Goal: Task Accomplishment & Management: Use online tool/utility

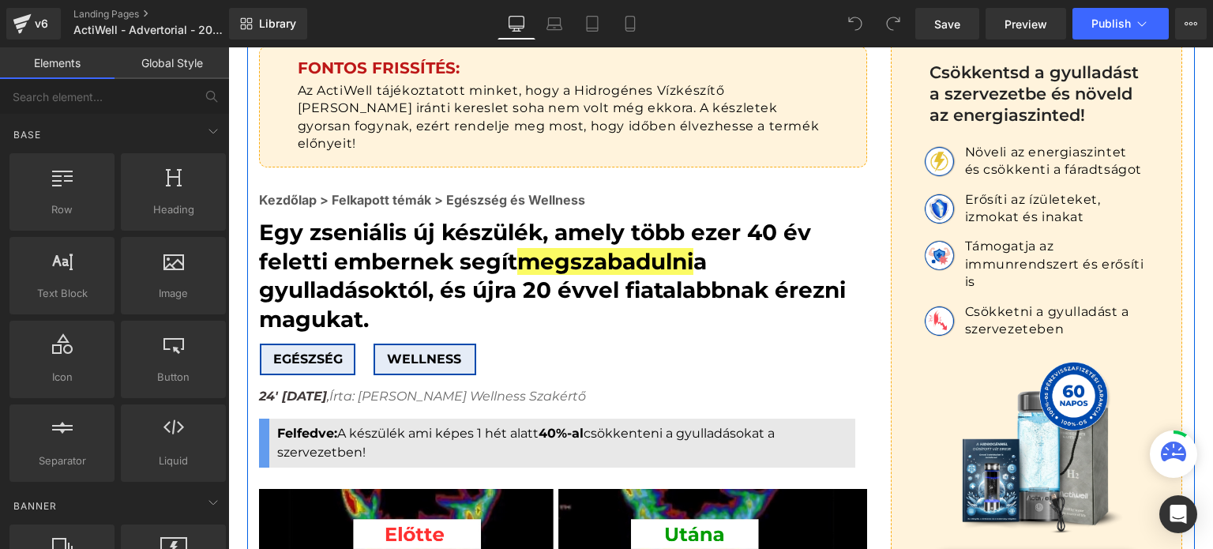
scroll to position [158, 0]
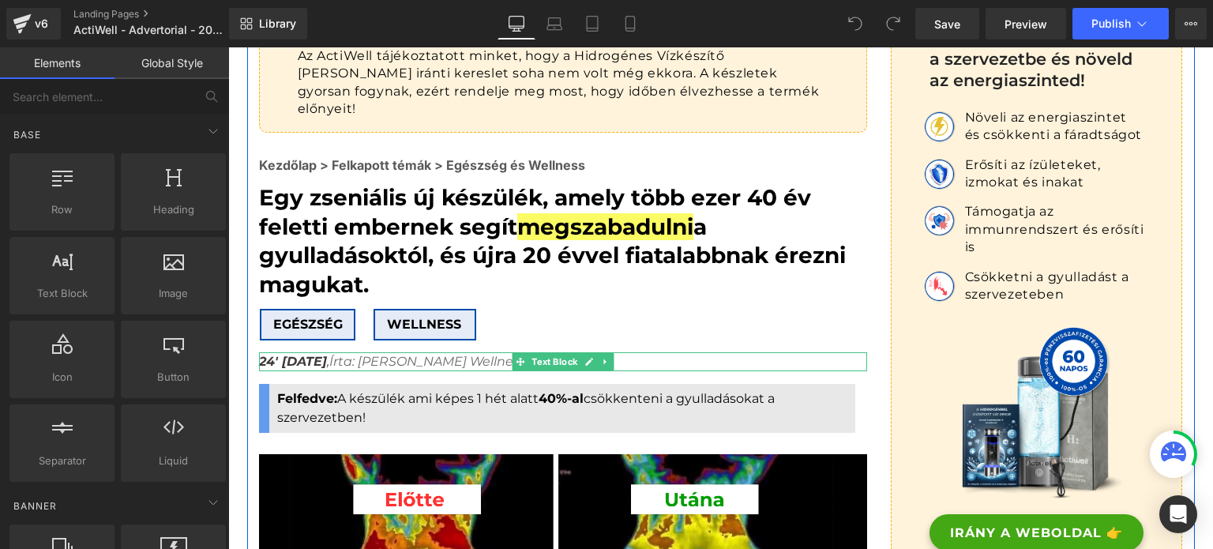
click at [325, 354] on strong "24' [DATE]" at bounding box center [293, 361] width 68 height 15
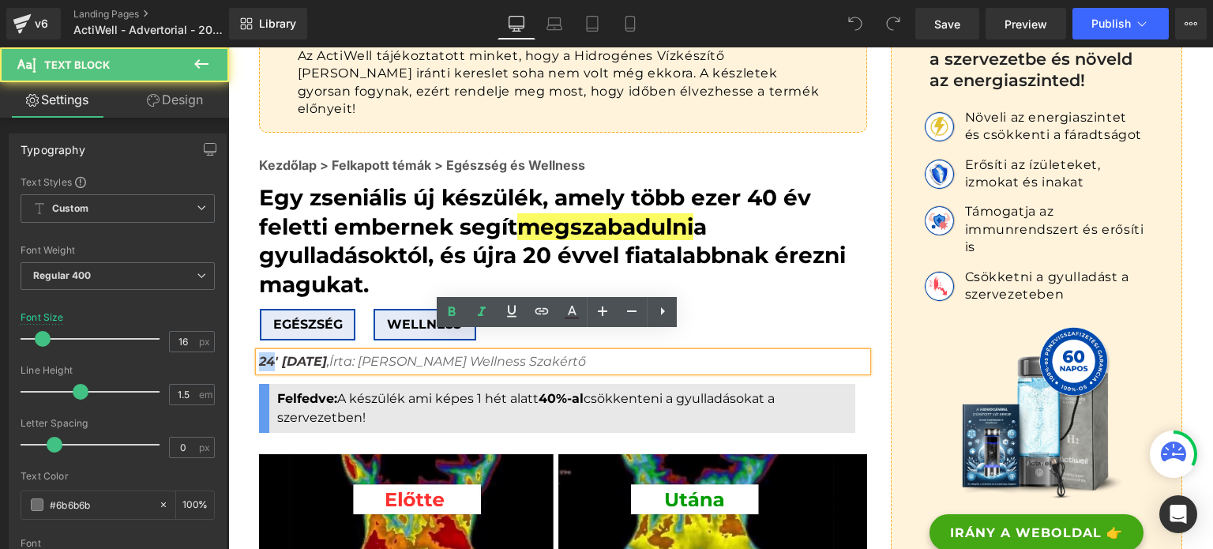
drag, startPoint x: 266, startPoint y: 344, endPoint x: 253, endPoint y: 344, distance: 13.4
click at [259, 354] on strong "24' [DATE]" at bounding box center [293, 361] width 68 height 15
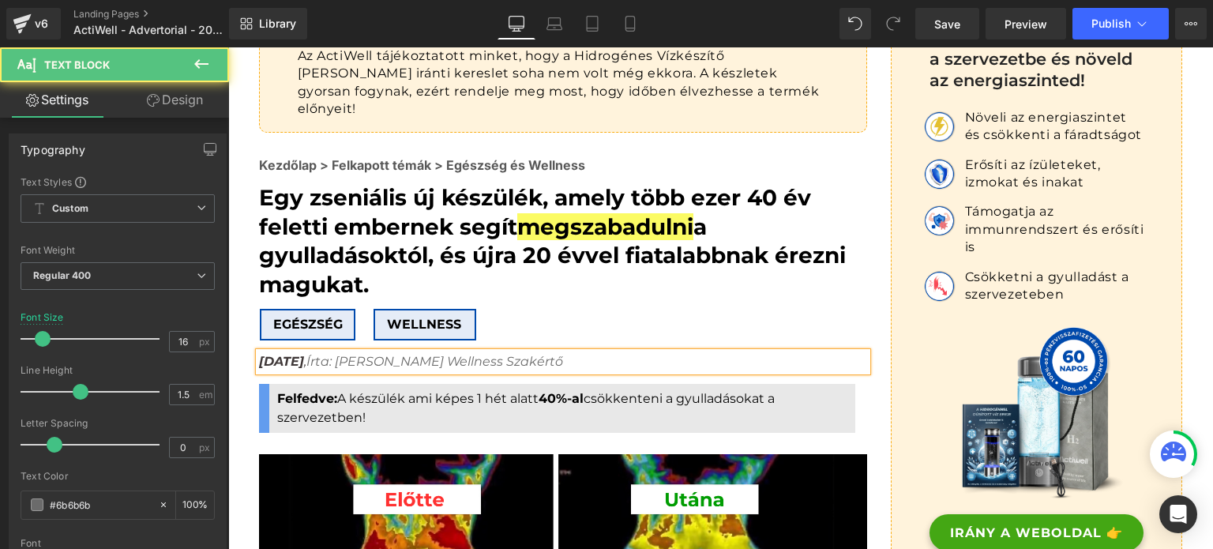
click at [304, 354] on strong "[DATE]" at bounding box center [281, 361] width 45 height 15
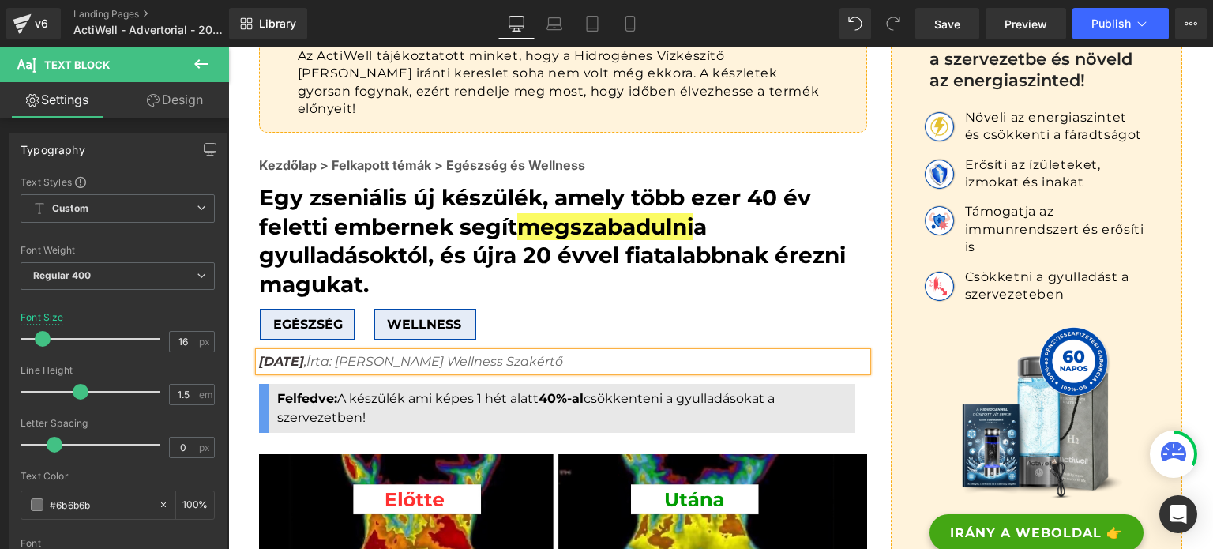
copy strong "[DATE]"
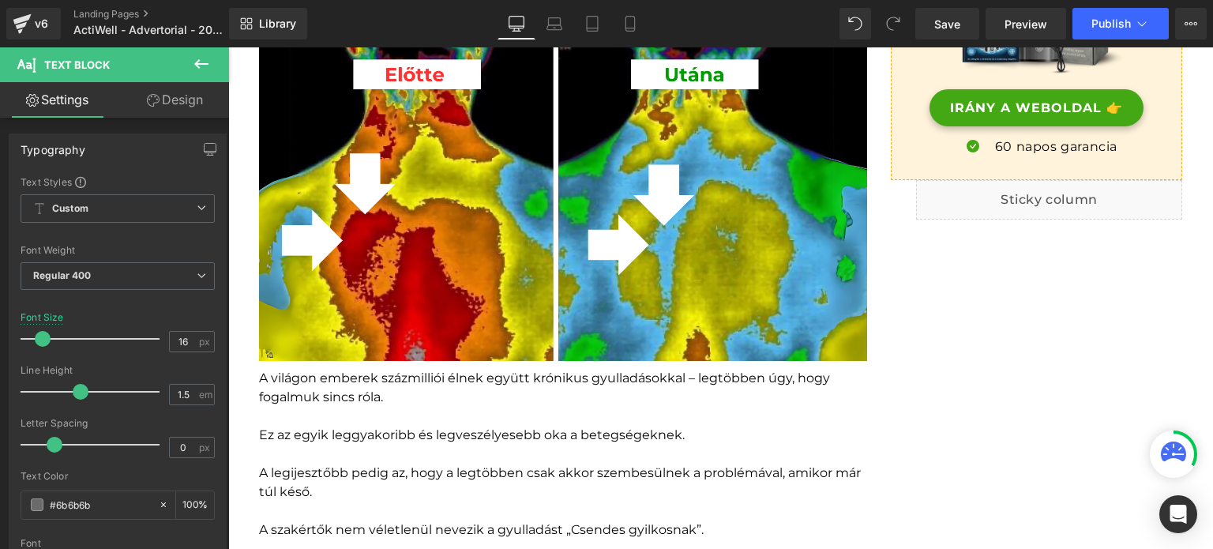
scroll to position [516, 0]
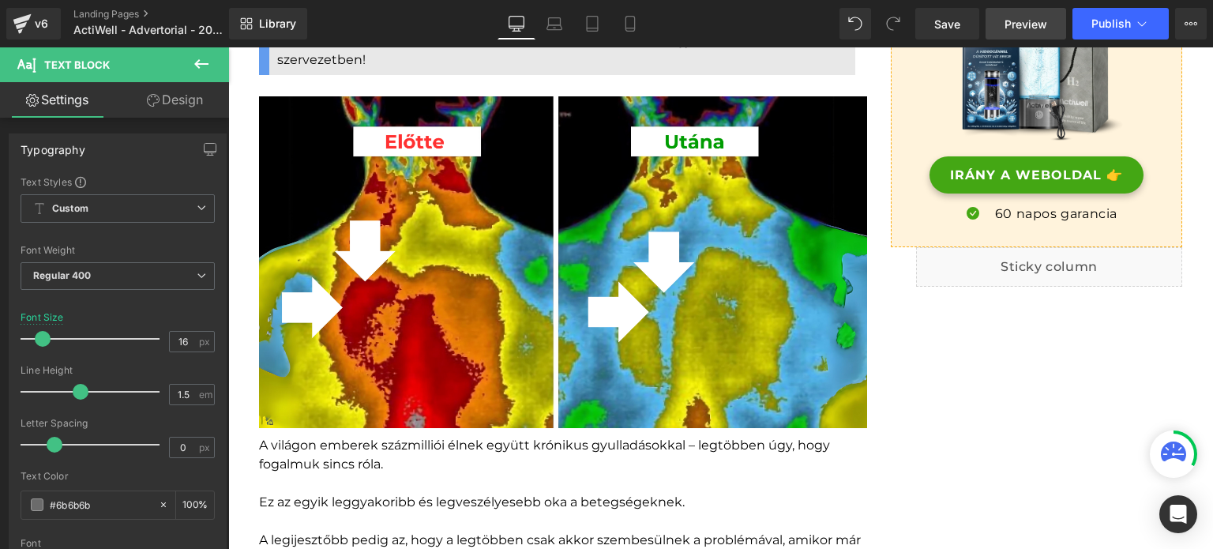
click at [1010, 28] on span "Preview" at bounding box center [1026, 24] width 43 height 17
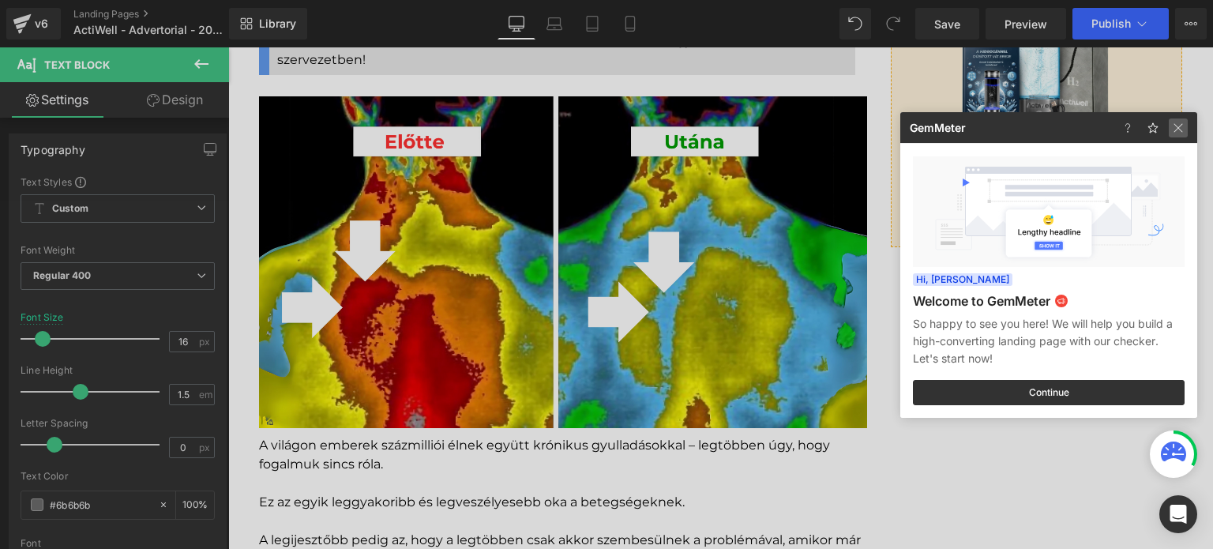
click at [0, 0] on img at bounding box center [0, 0] width 0 height 0
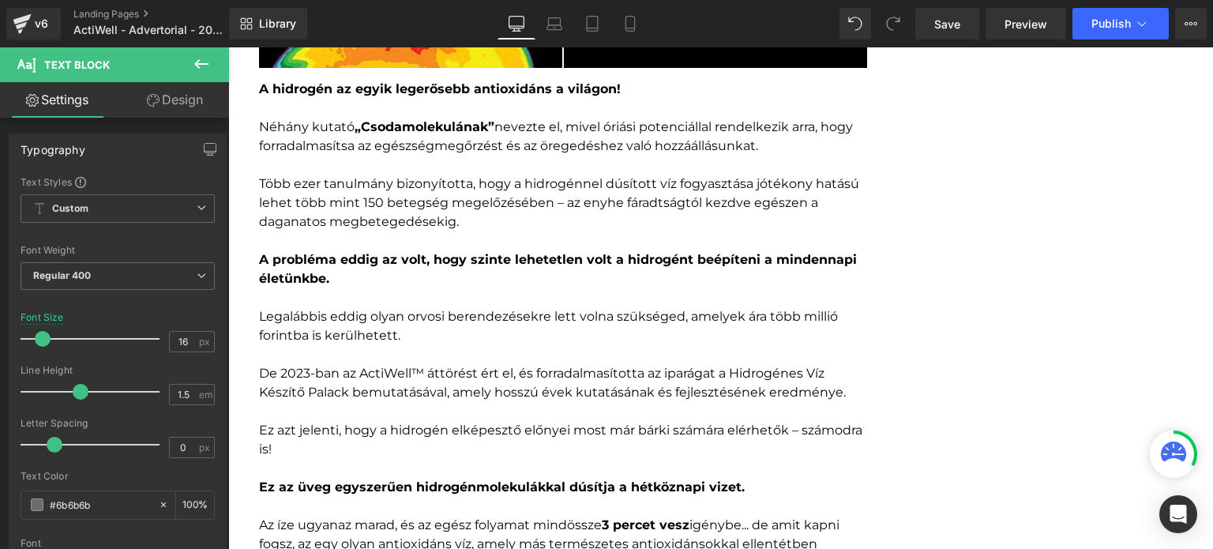
scroll to position [3833, 0]
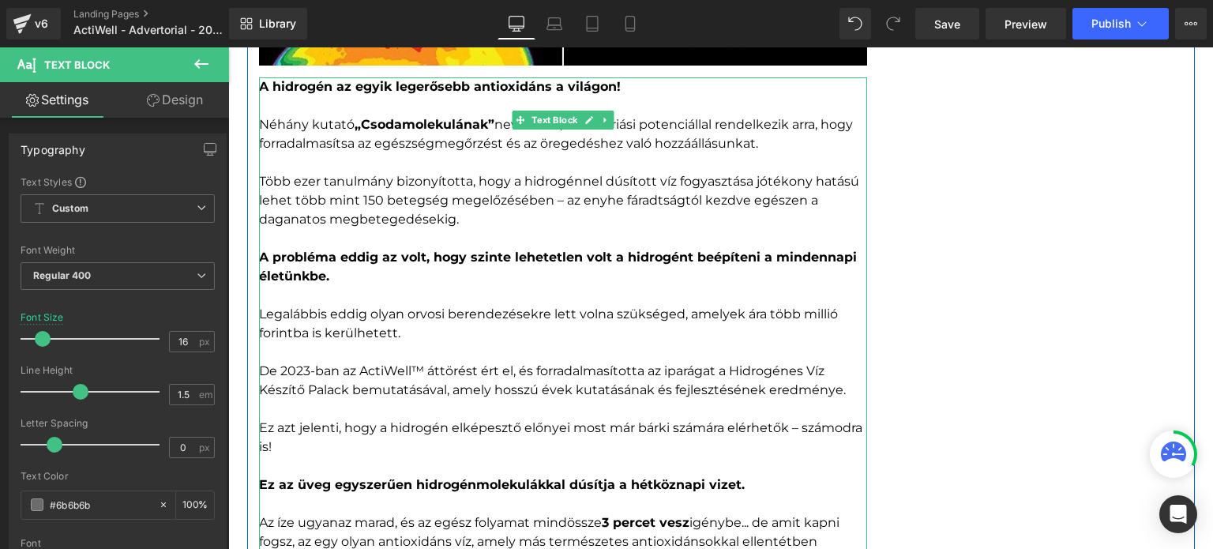
click at [310, 362] on p "De 2023-ban az ActiWell™ áttörést ért el, és forradalmasította az iparágat a Hi…" at bounding box center [563, 381] width 608 height 38
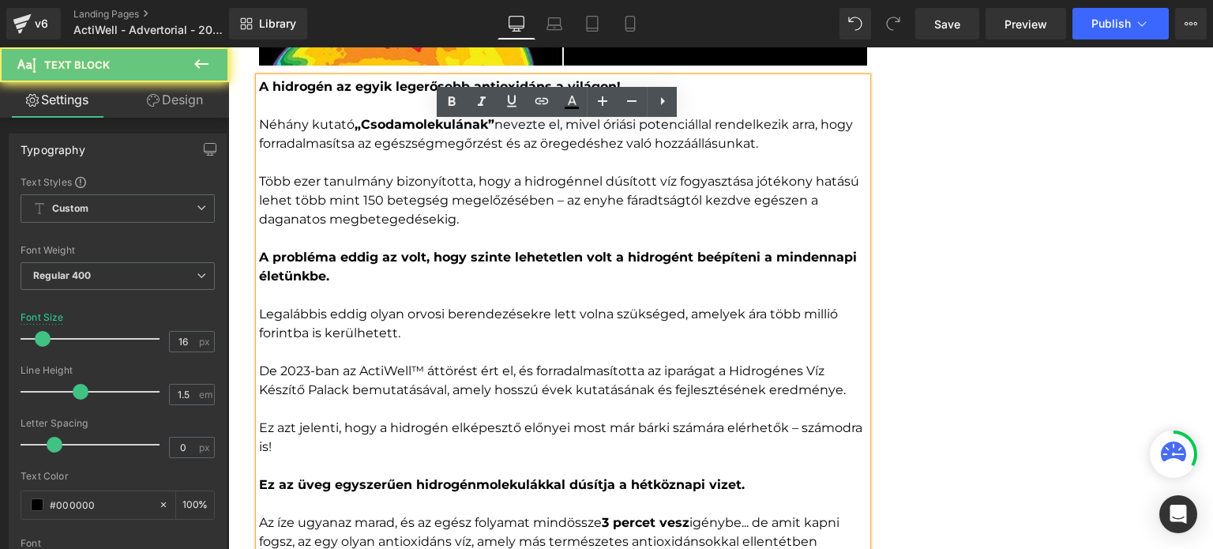
click at [303, 362] on p "De 2023-ban az ActiWell™ áttörést ért el, és forradalmasította az iparágat a Hi…" at bounding box center [563, 381] width 608 height 38
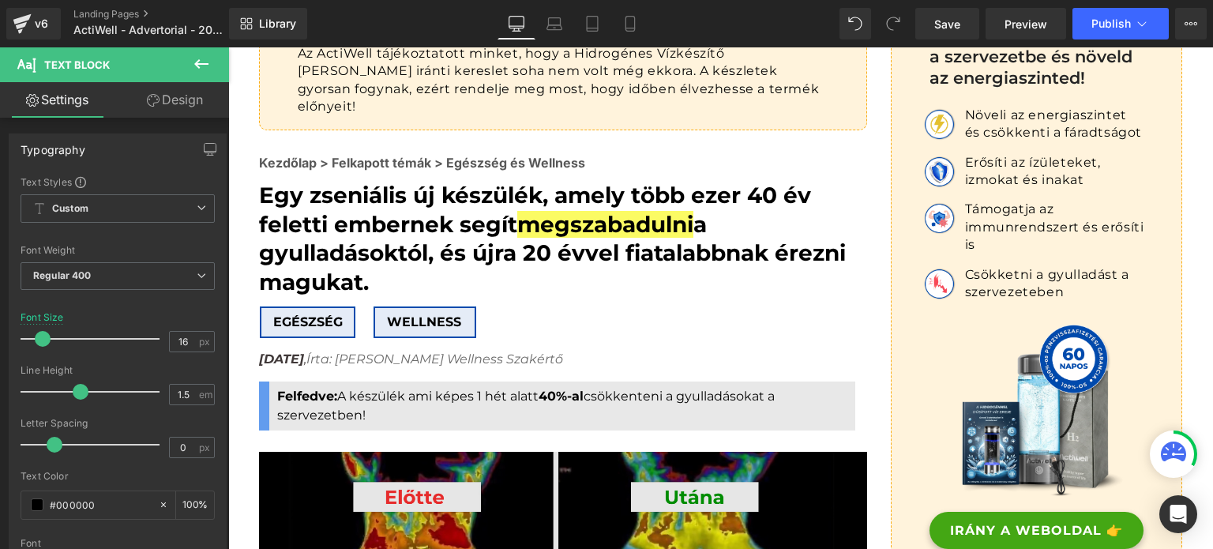
scroll to position [121, 0]
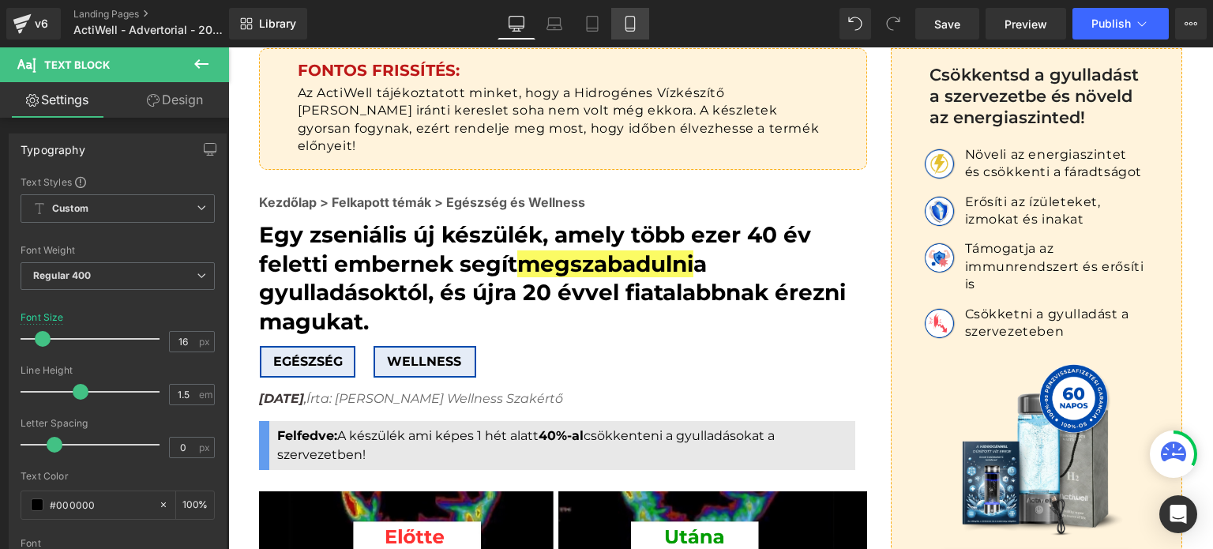
click at [622, 22] on icon at bounding box center [630, 24] width 16 height 16
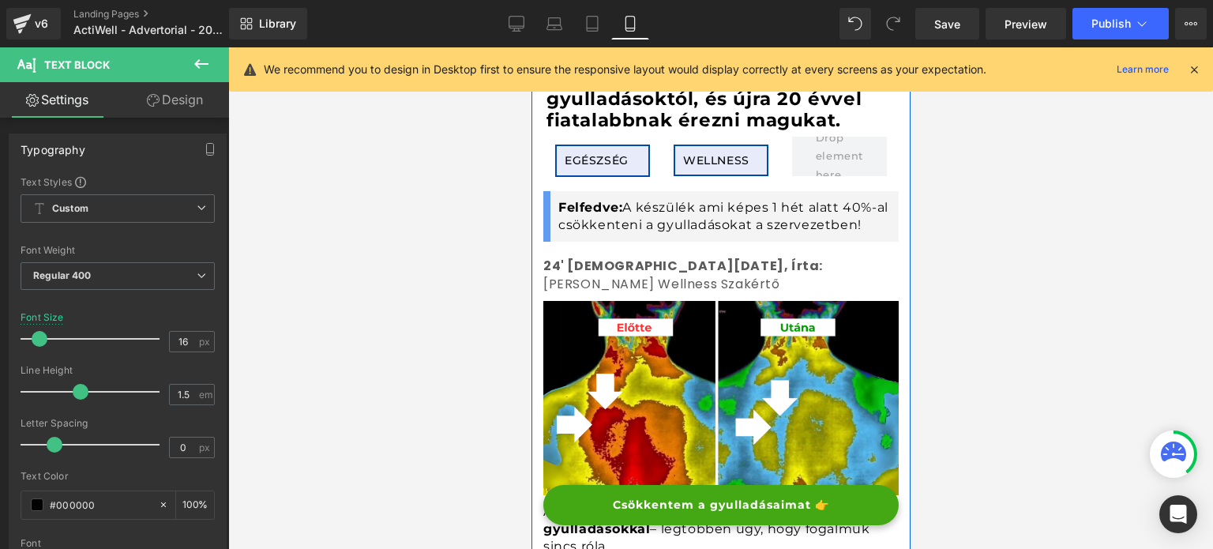
scroll to position [316, 0]
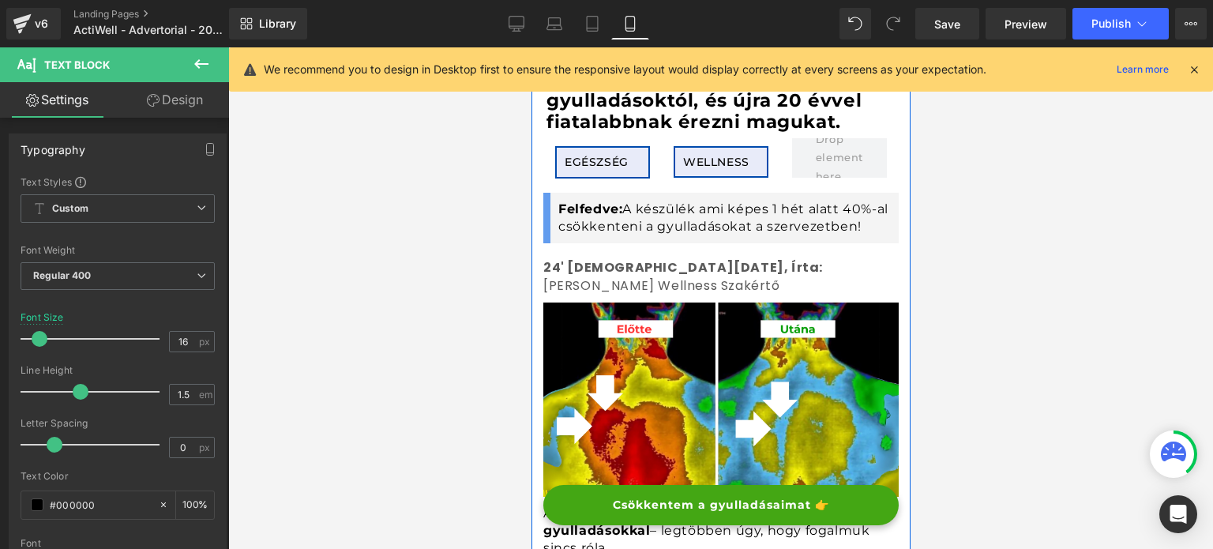
click at [563, 264] on span "24' [DEMOGRAPHIC_DATA][DATE], Írta:" at bounding box center [683, 267] width 280 height 18
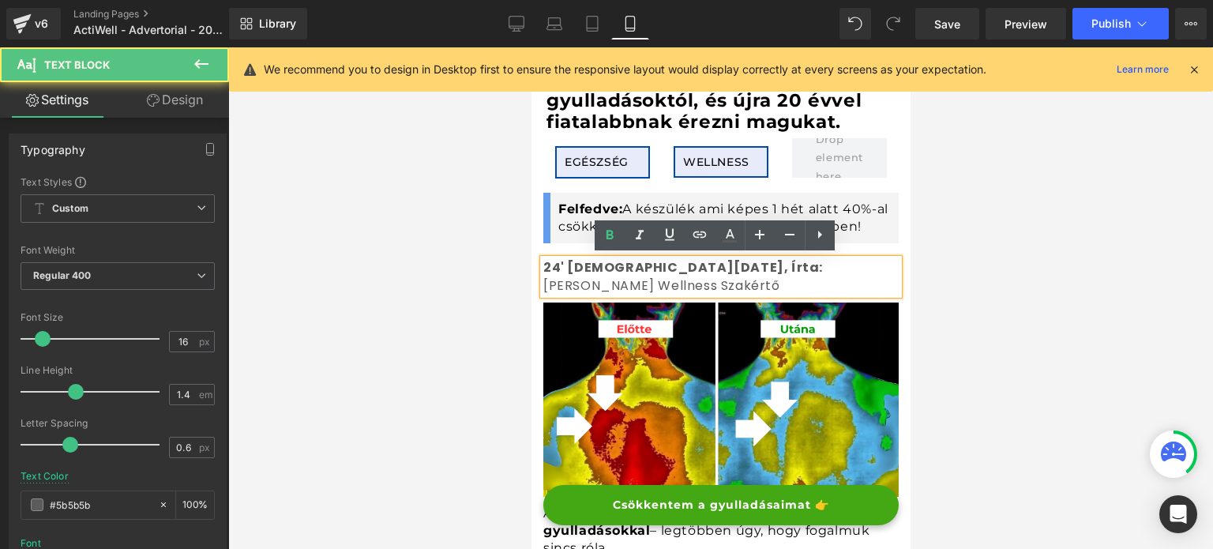
click at [559, 264] on span "24' [DEMOGRAPHIC_DATA][DATE], Írta:" at bounding box center [683, 267] width 280 height 18
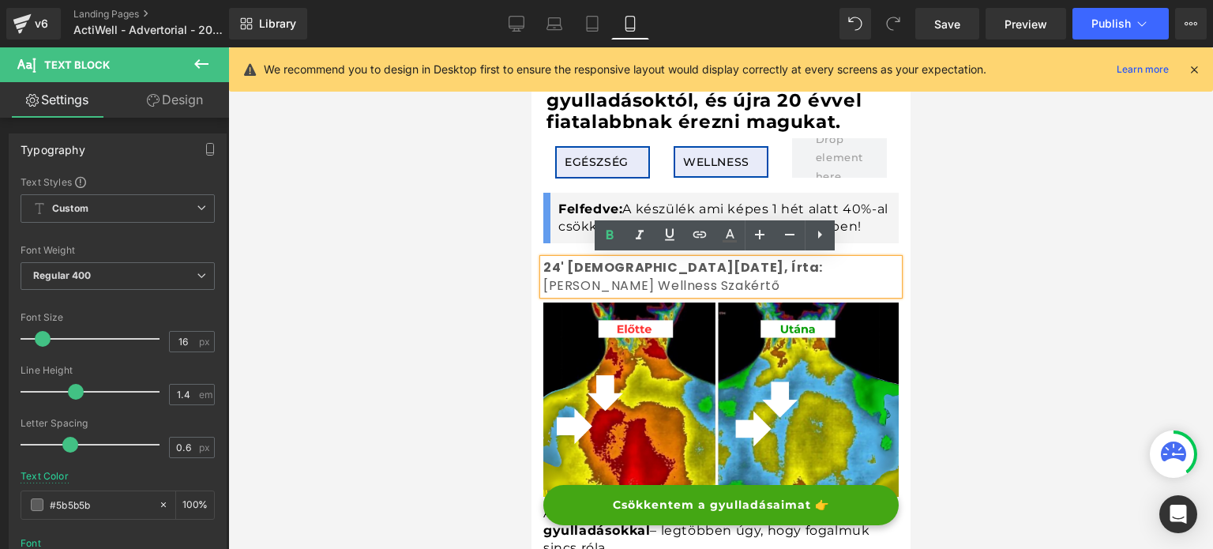
click at [562, 264] on span "24' [DEMOGRAPHIC_DATA][DATE], Írta:" at bounding box center [683, 267] width 280 height 18
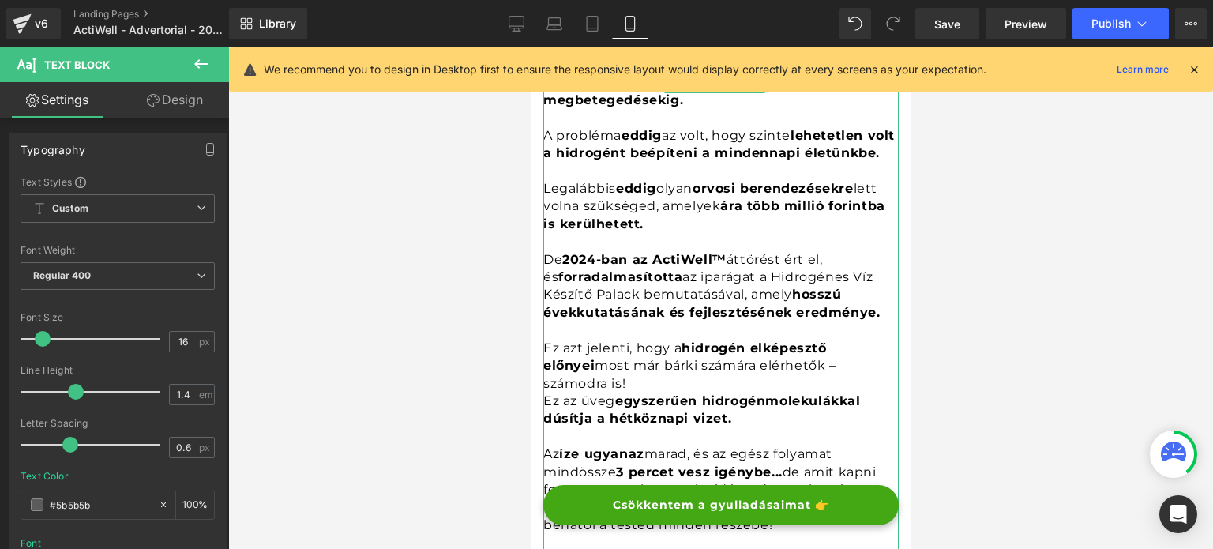
scroll to position [3791, 0]
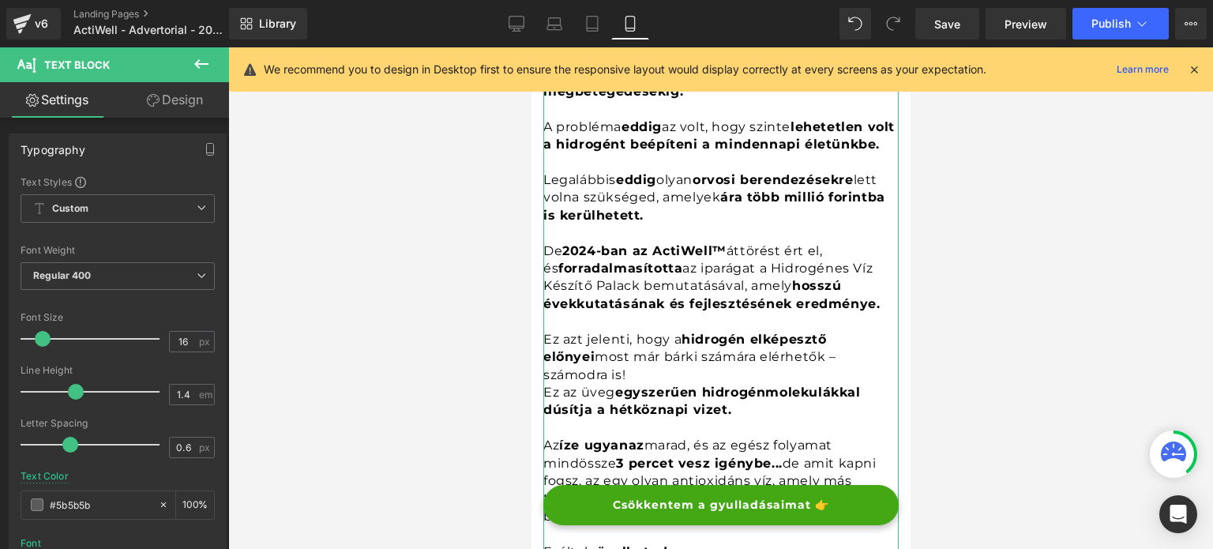
click at [598, 243] on span "2024-ban az ActiWell™" at bounding box center [644, 250] width 164 height 15
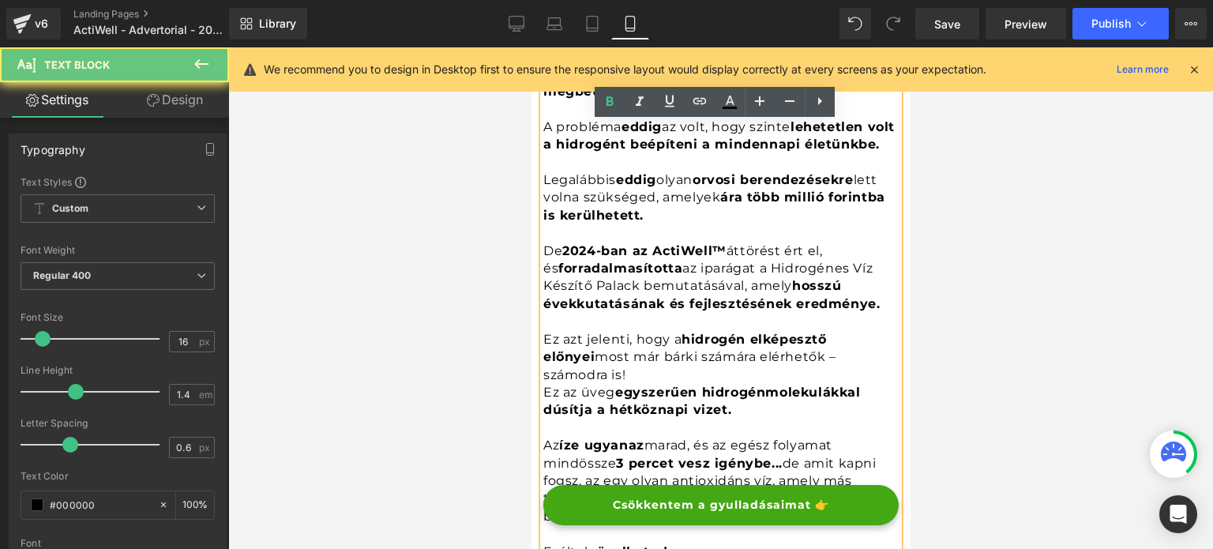
click at [598, 243] on span "2024-ban az ActiWell™" at bounding box center [644, 250] width 164 height 15
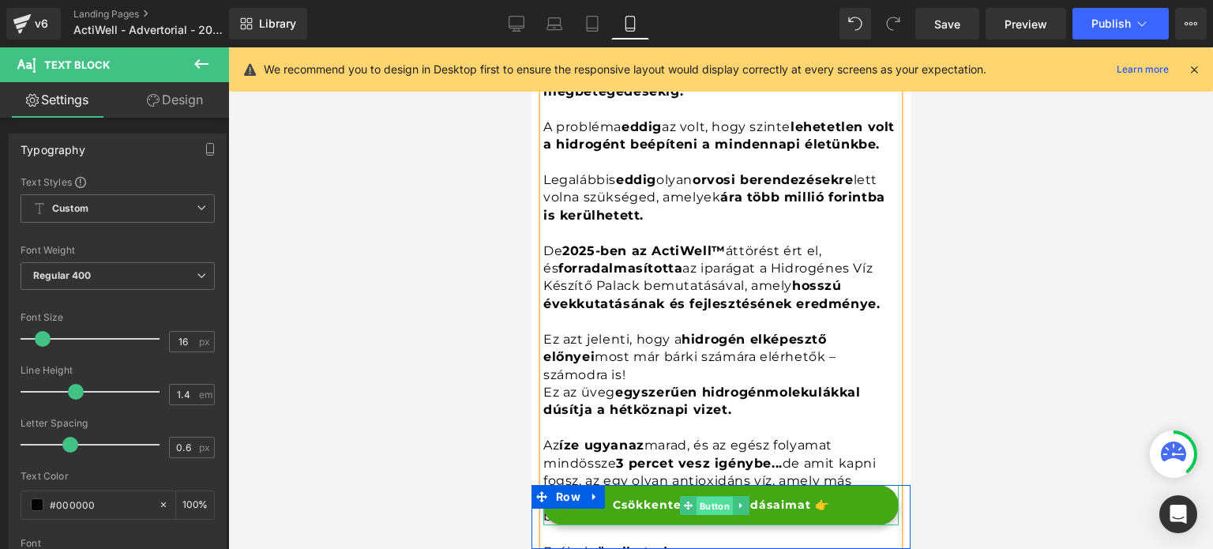
click at [708, 507] on span "Button" at bounding box center [714, 505] width 36 height 19
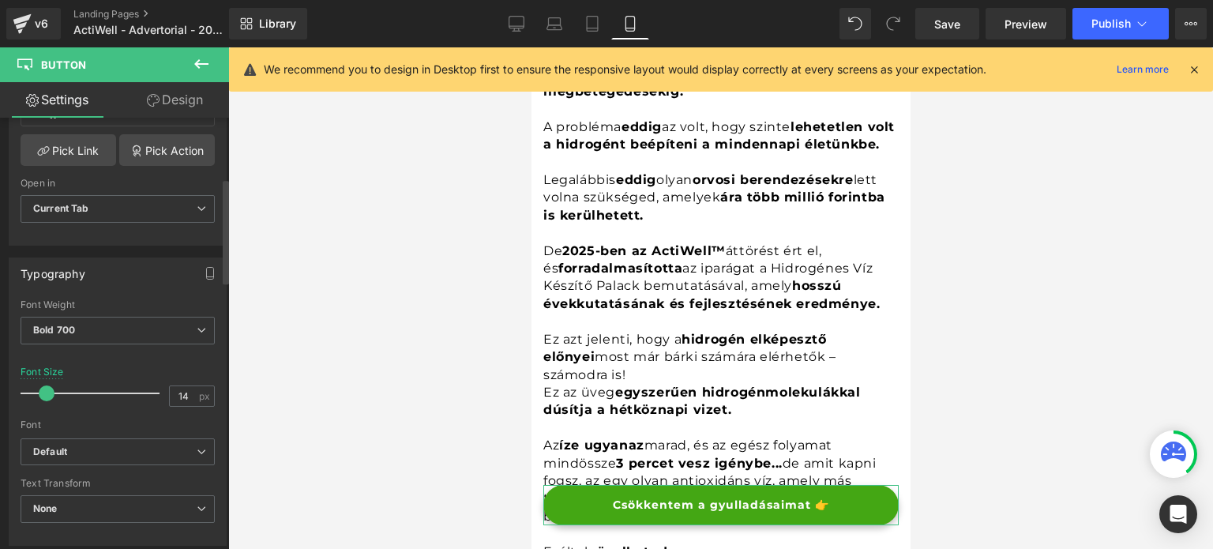
scroll to position [474, 0]
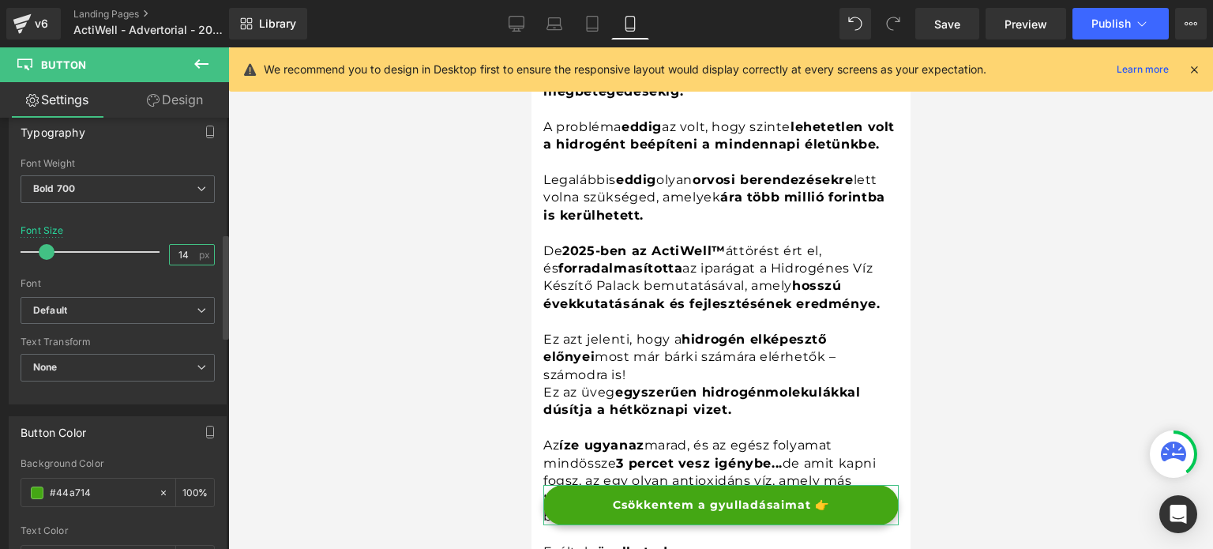
click at [185, 257] on input "14" at bounding box center [184, 255] width 28 height 20
type input "16"
click at [180, 110] on link "Design" at bounding box center [175, 100] width 115 height 36
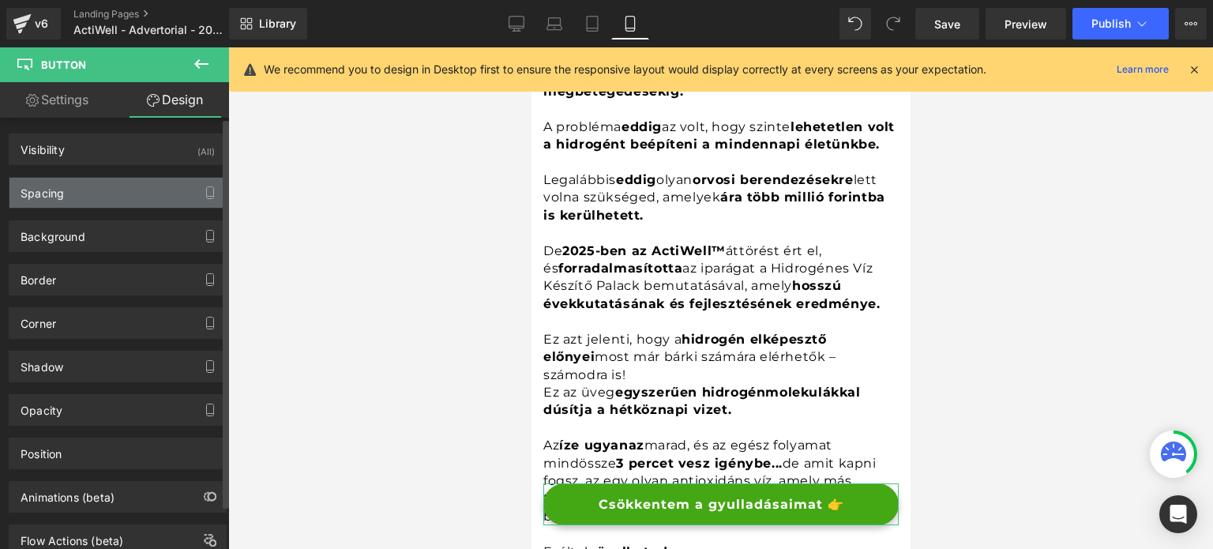
click at [101, 190] on div "Spacing" at bounding box center [117, 193] width 216 height 30
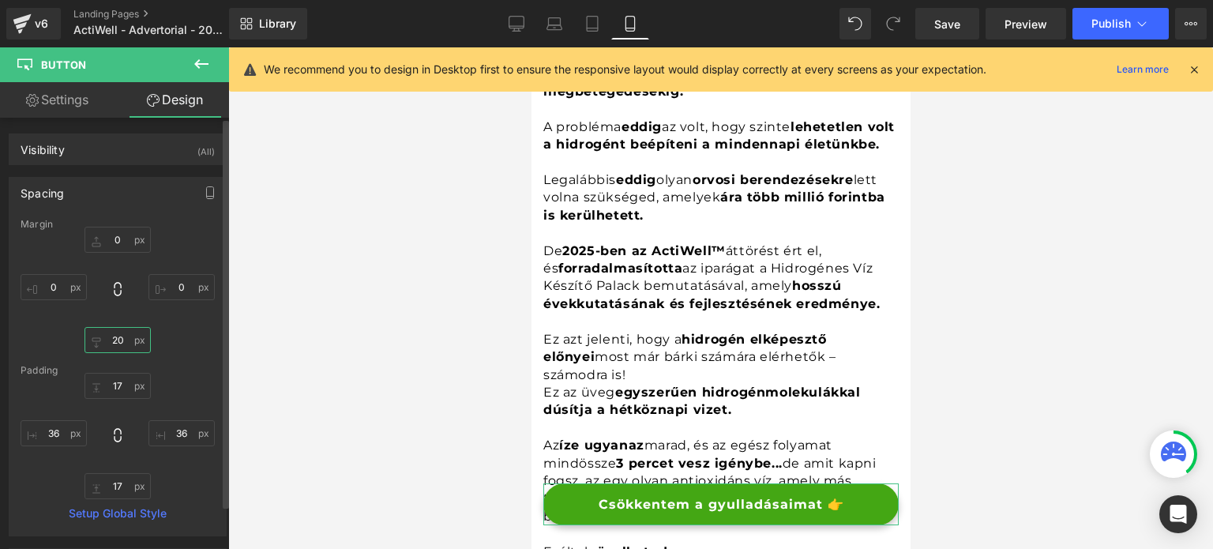
click at [107, 334] on input "text" at bounding box center [118, 340] width 66 height 26
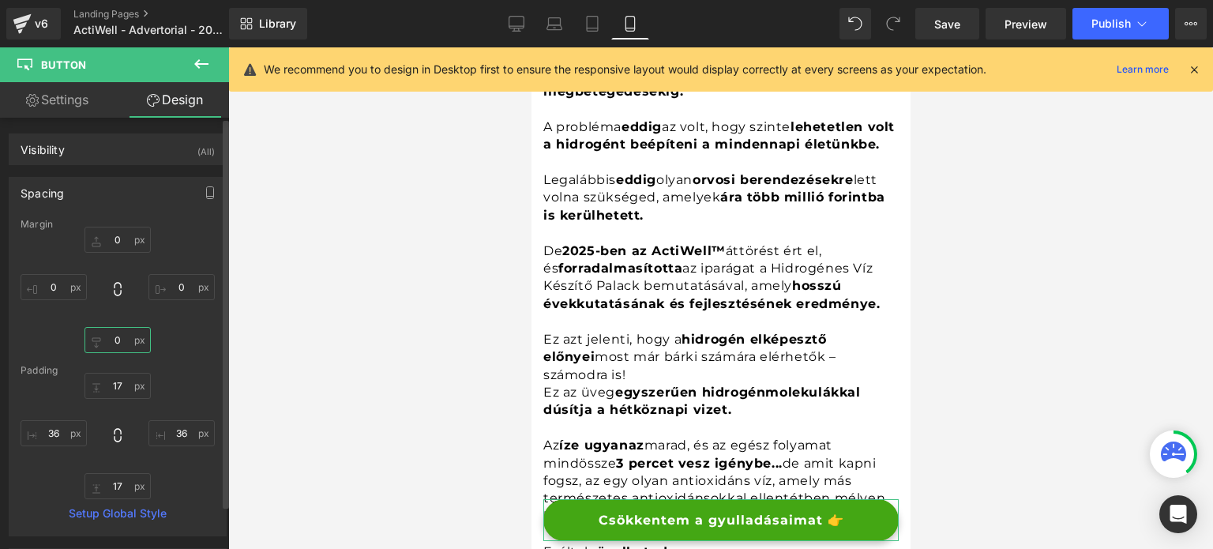
type input "05"
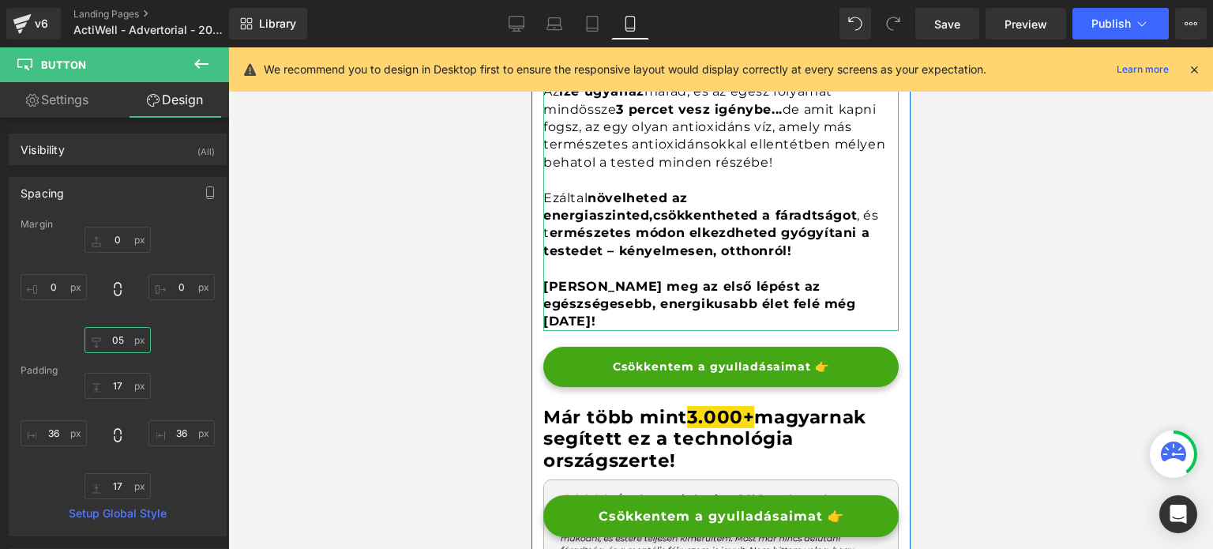
scroll to position [4186, 0]
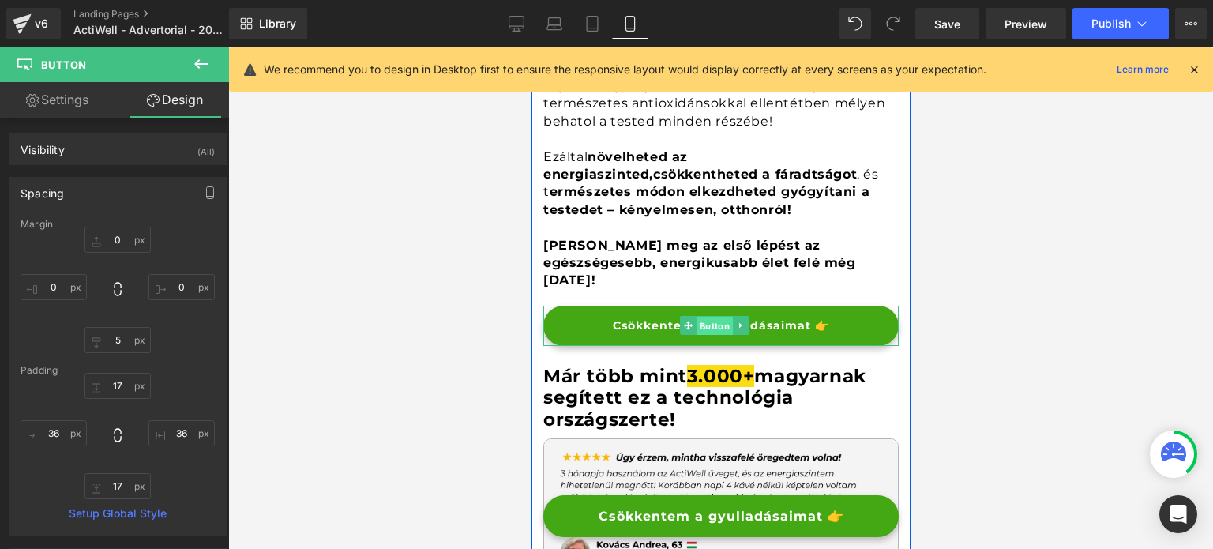
click at [708, 317] on span "Button" at bounding box center [714, 326] width 36 height 19
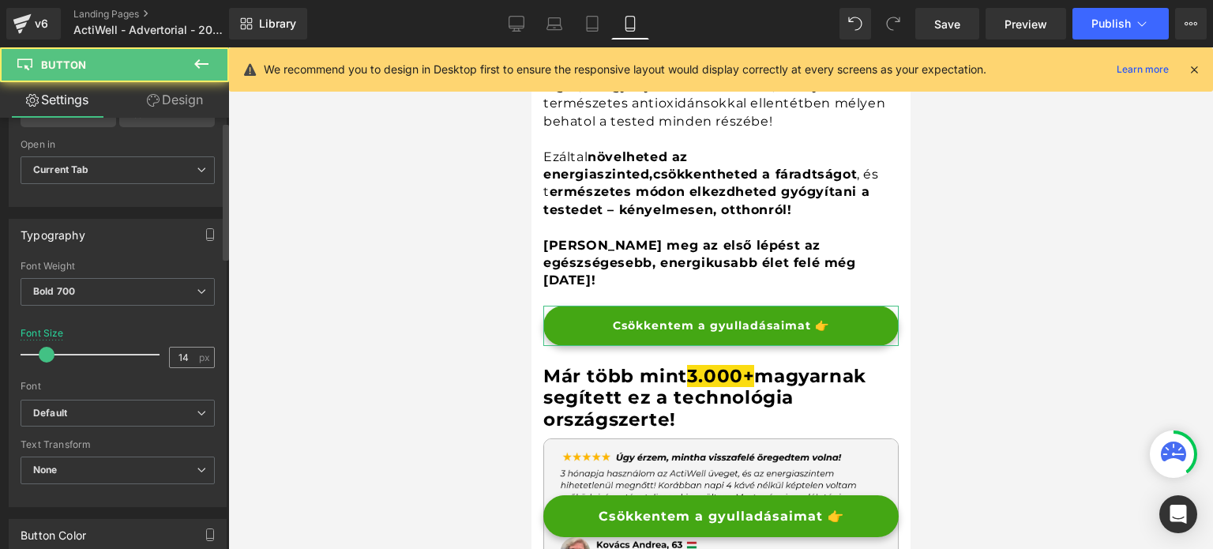
scroll to position [395, 0]
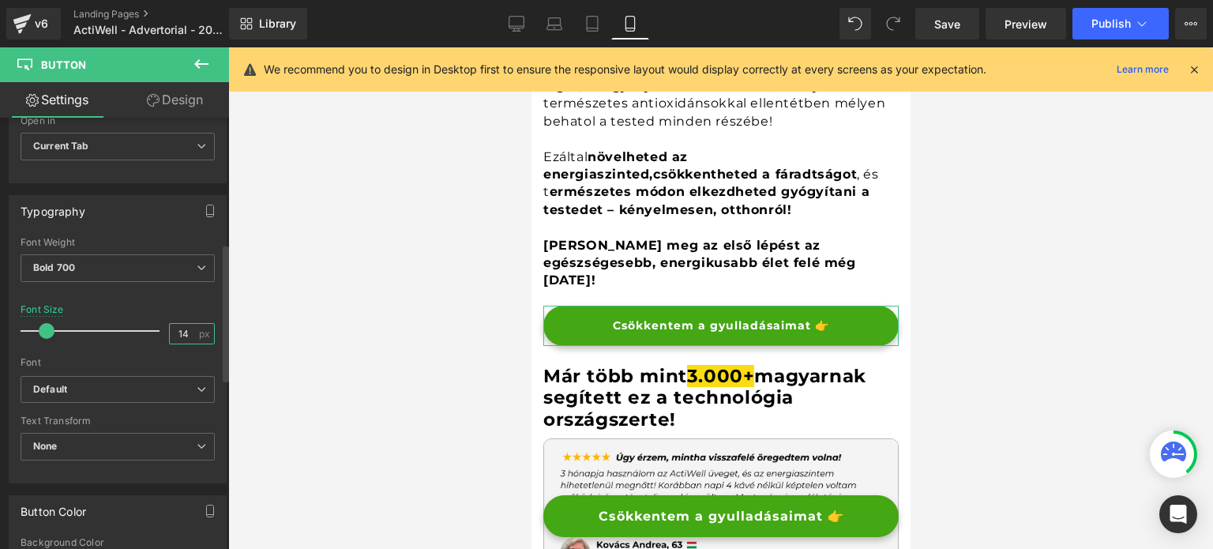
click at [186, 329] on input "14" at bounding box center [184, 334] width 28 height 20
type input "16"
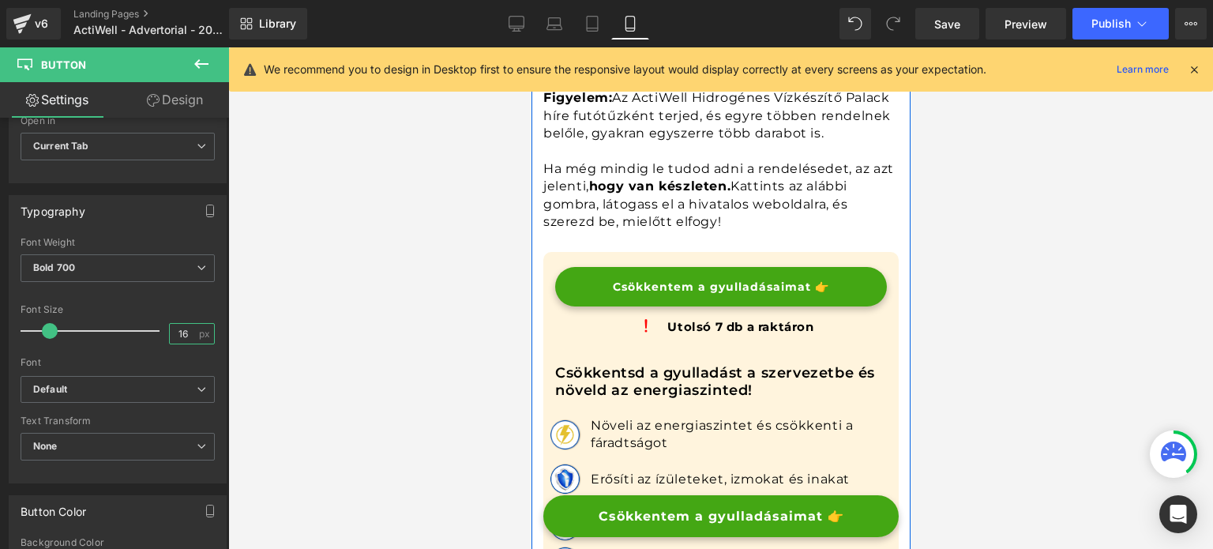
scroll to position [5371, 0]
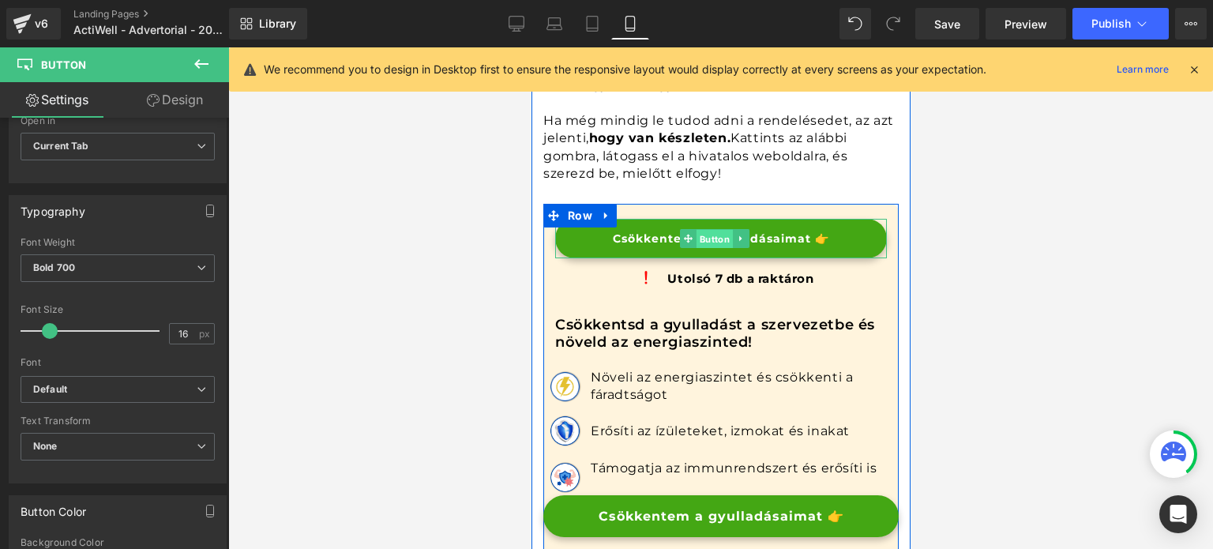
click at [714, 230] on span "Button" at bounding box center [714, 239] width 36 height 19
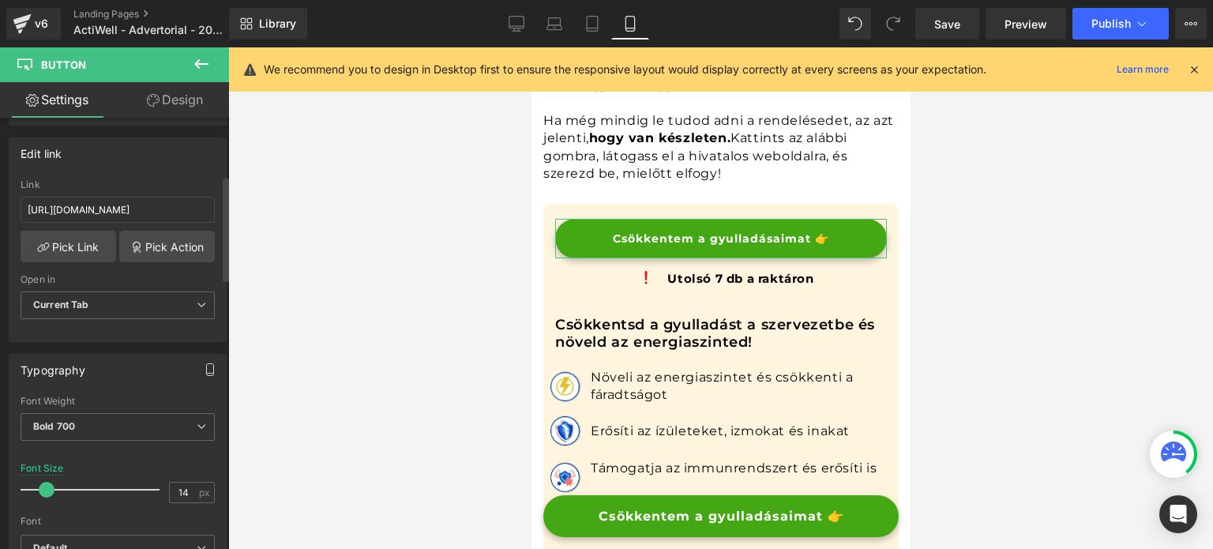
scroll to position [237, 0]
click at [182, 486] on input "14" at bounding box center [184, 492] width 28 height 20
type input "16"
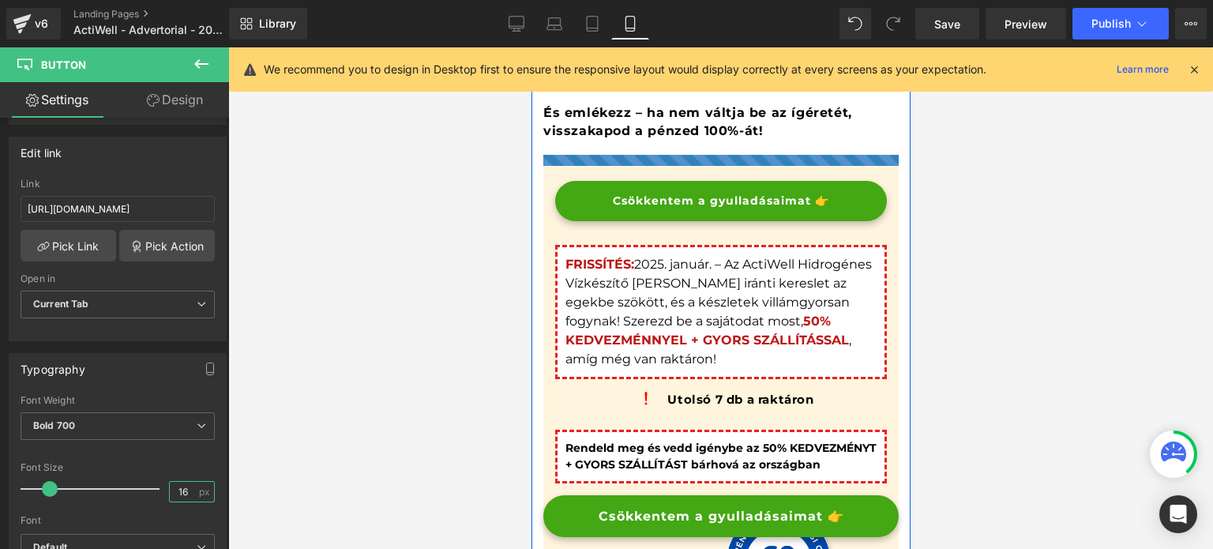
scroll to position [8925, 0]
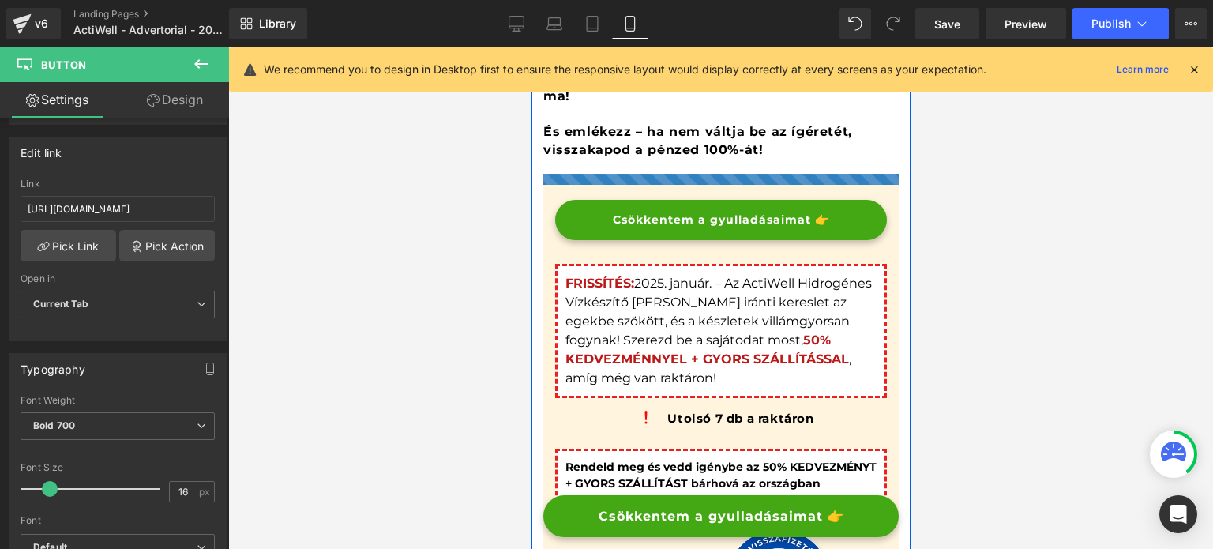
click at [707, 218] on div "Csökkentem a gyulladásaimat 👉 Button" at bounding box center [720, 220] width 332 height 40
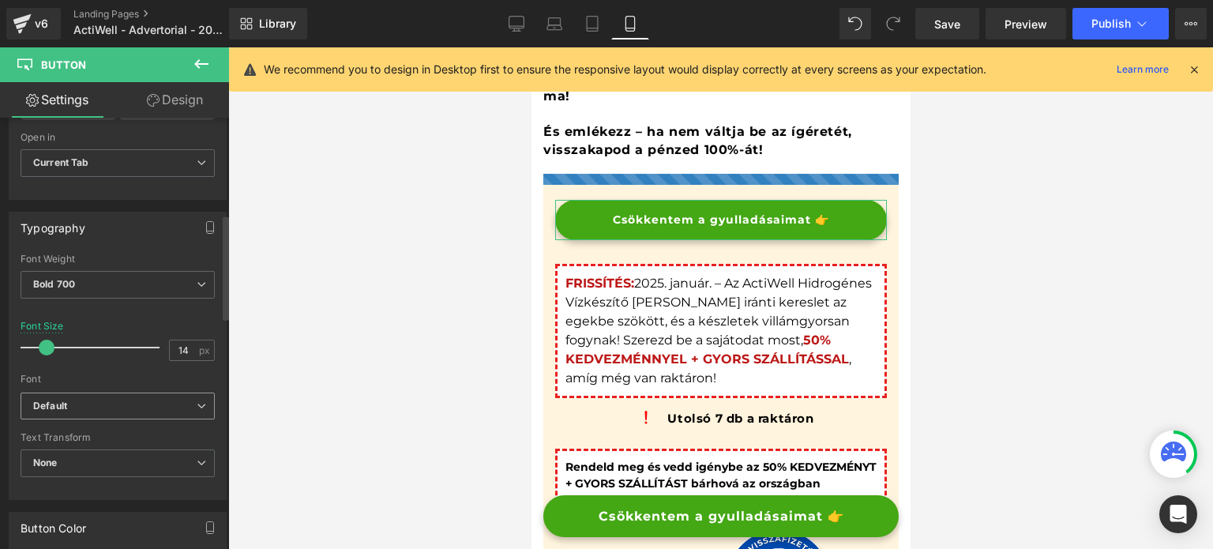
scroll to position [395, 0]
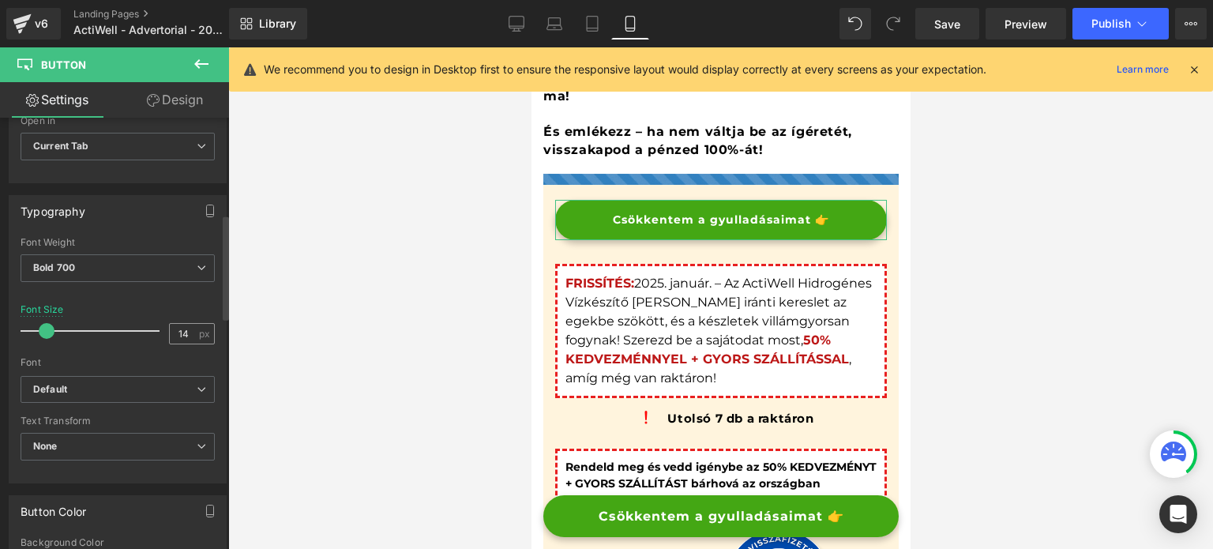
click at [182, 339] on input "14" at bounding box center [184, 334] width 28 height 20
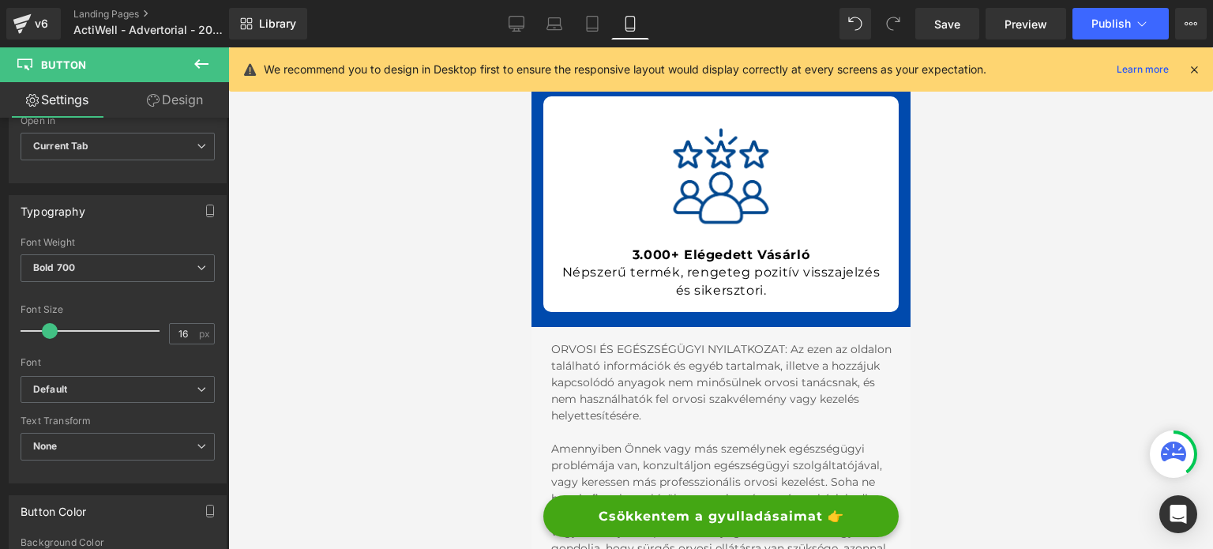
scroll to position [10899, 0]
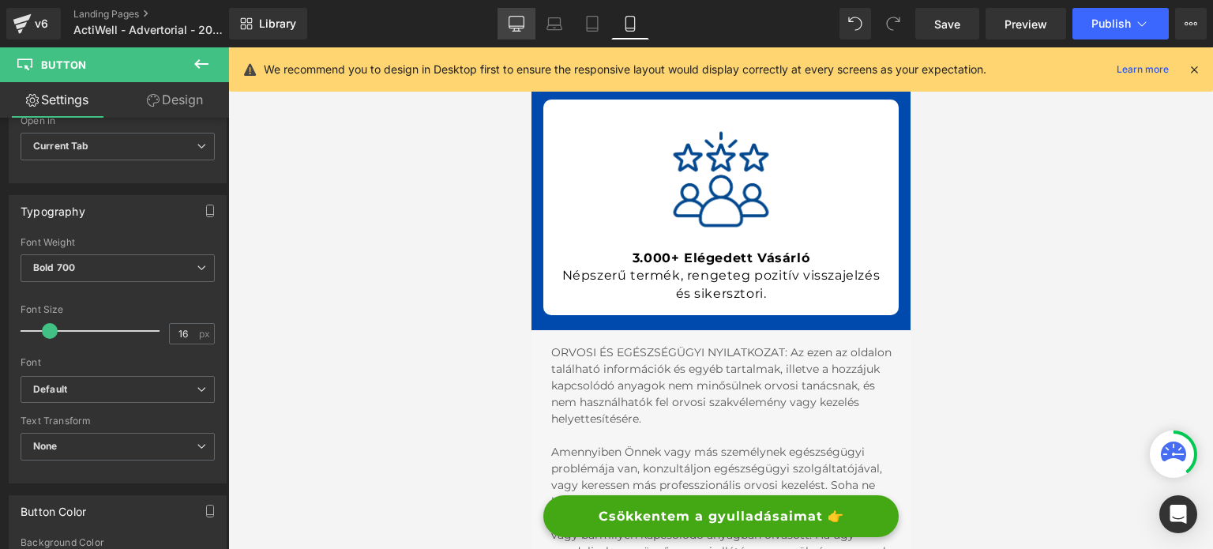
type input "16"
click at [500, 25] on link "Desktop" at bounding box center [517, 24] width 38 height 32
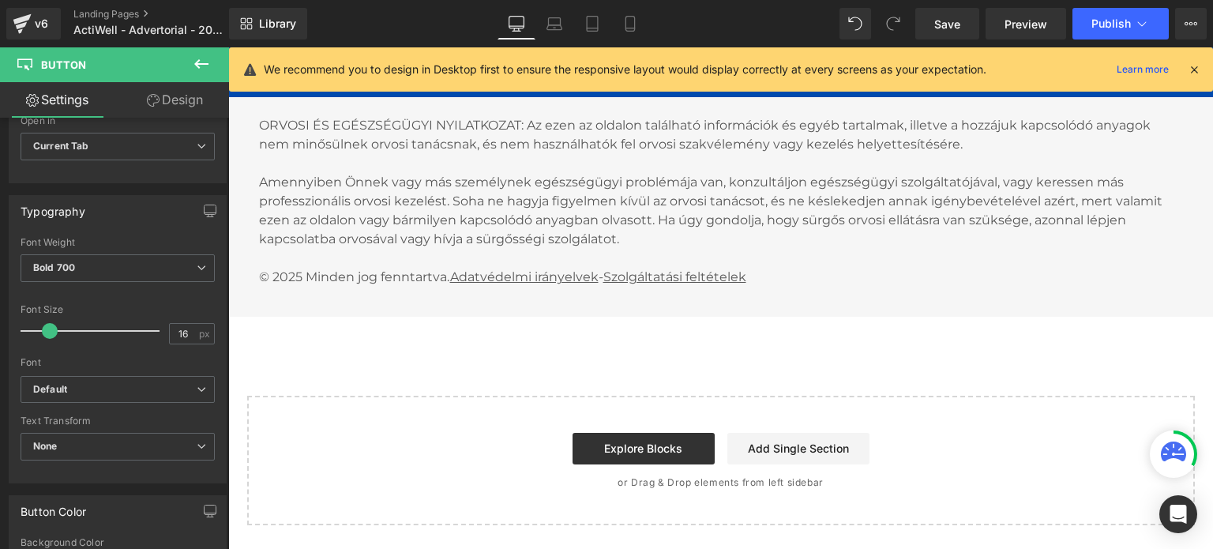
scroll to position [0, 0]
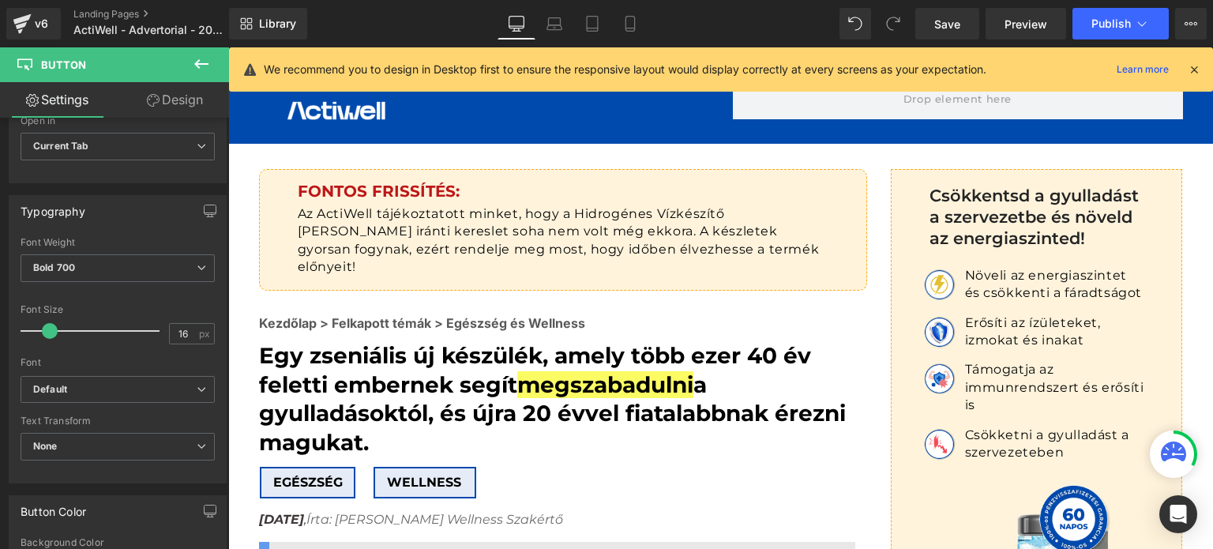
click at [1190, 67] on icon at bounding box center [1194, 69] width 14 height 14
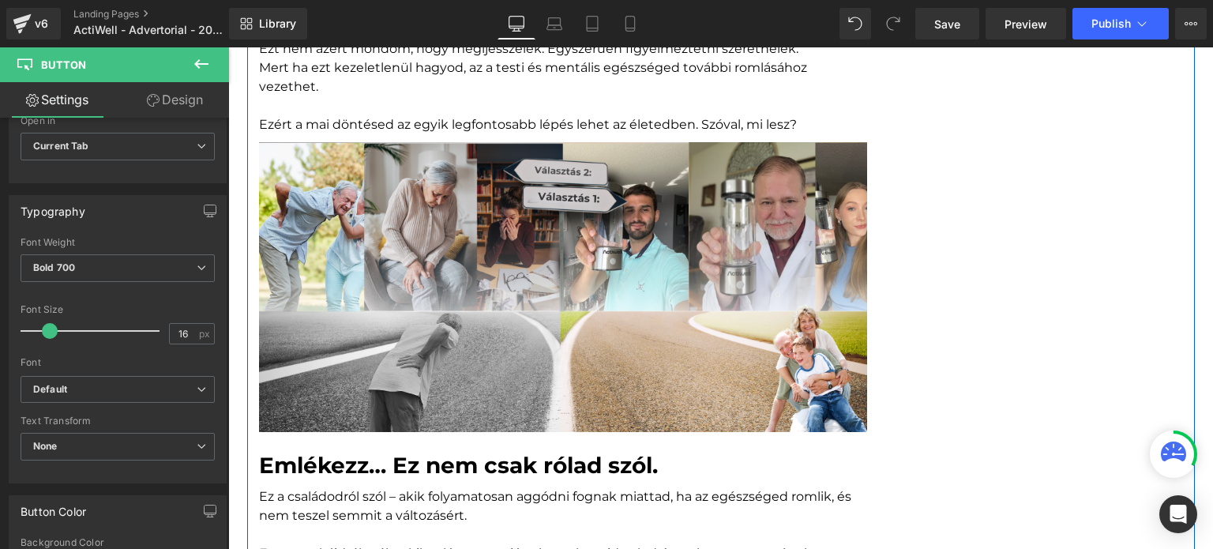
scroll to position [7029, 0]
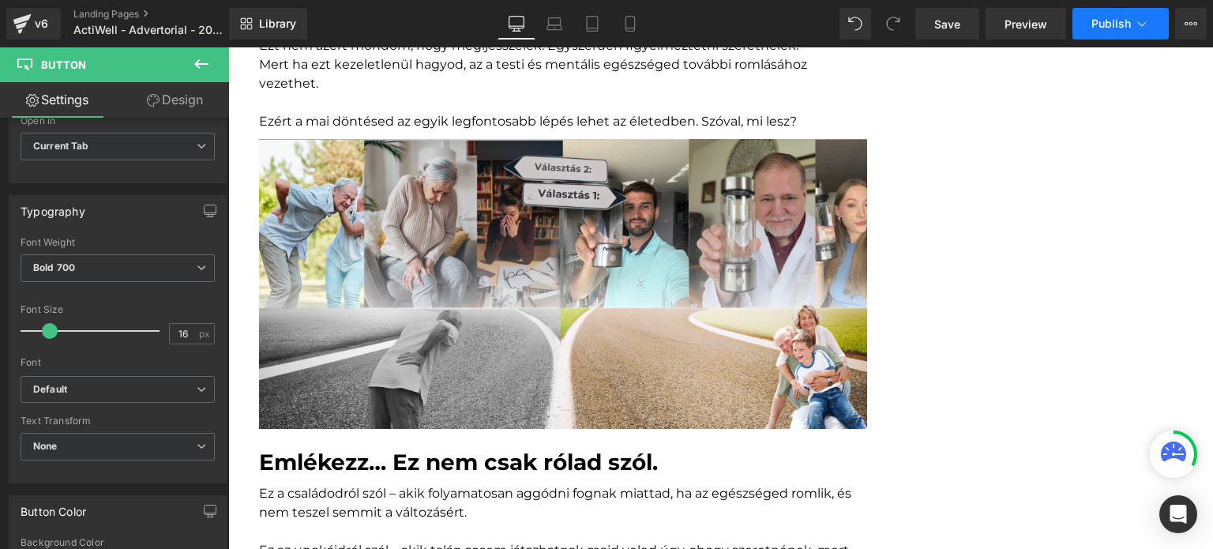
click at [1114, 27] on span "Publish" at bounding box center [1111, 23] width 39 height 13
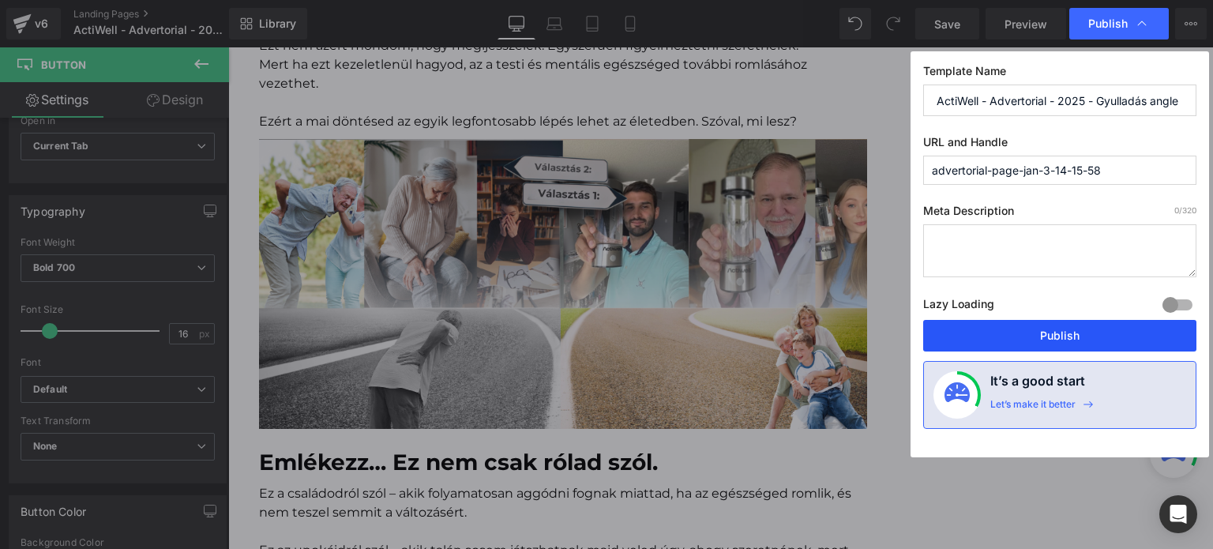
drag, startPoint x: 1043, startPoint y: 334, endPoint x: 460, endPoint y: 251, distance: 589.5
click at [0, 0] on button "Publish" at bounding box center [0, 0] width 0 height 0
